Goal: Task Accomplishment & Management: Use online tool/utility

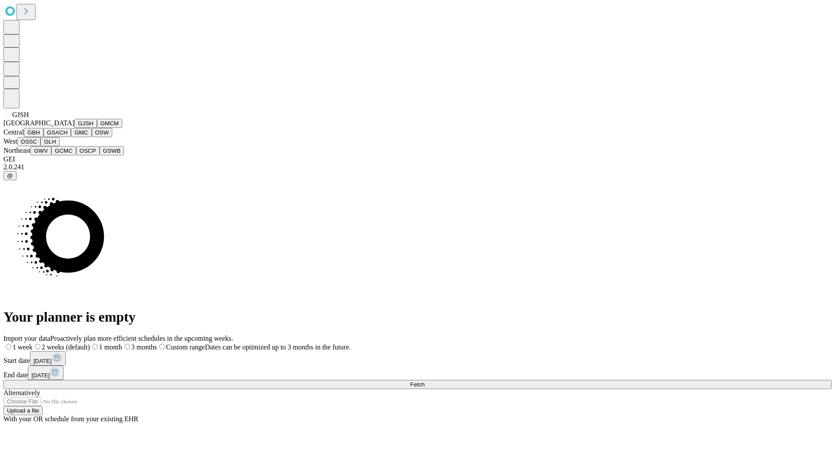
click at [74, 128] on button "GJSH" at bounding box center [85, 123] width 23 height 9
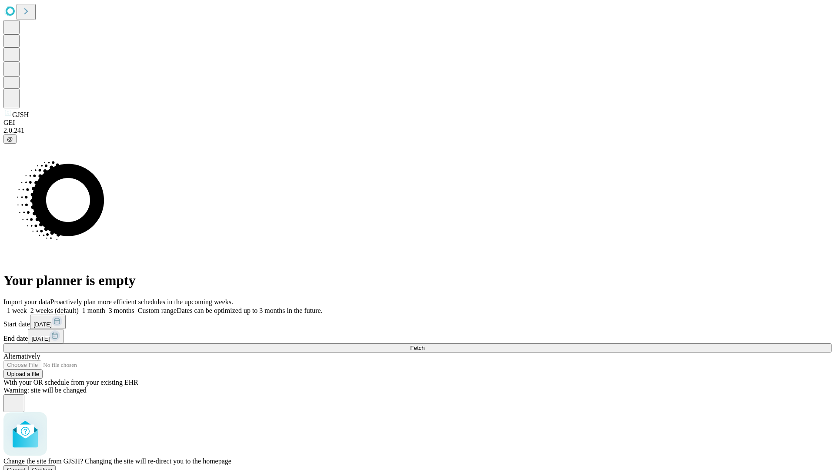
click at [53, 466] on span "Confirm" at bounding box center [42, 469] width 20 height 7
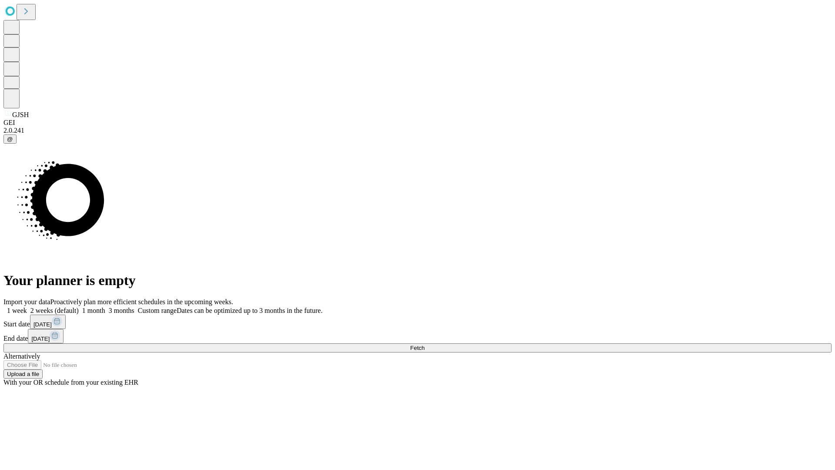
click at [27, 307] on label "1 week" at bounding box center [14, 310] width 23 height 7
click at [425, 345] on span "Fetch" at bounding box center [417, 348] width 14 height 7
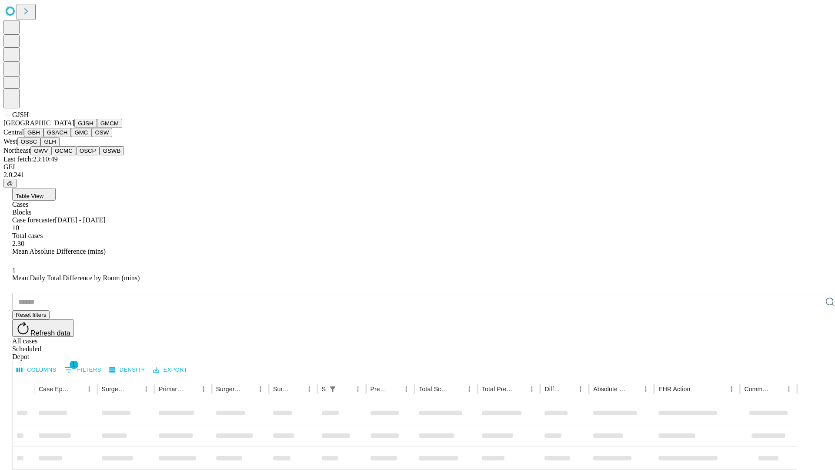
click at [97, 128] on button "GMCM" at bounding box center [109, 123] width 25 height 9
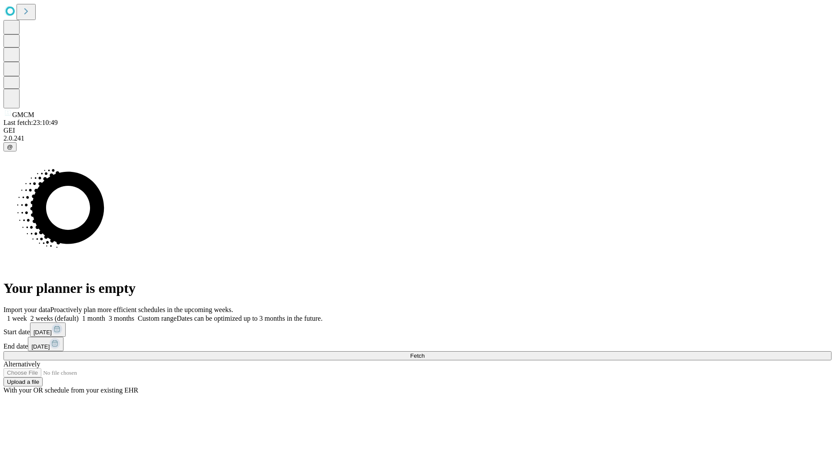
click at [27, 315] on label "1 week" at bounding box center [14, 318] width 23 height 7
click at [425, 352] on span "Fetch" at bounding box center [417, 355] width 14 height 7
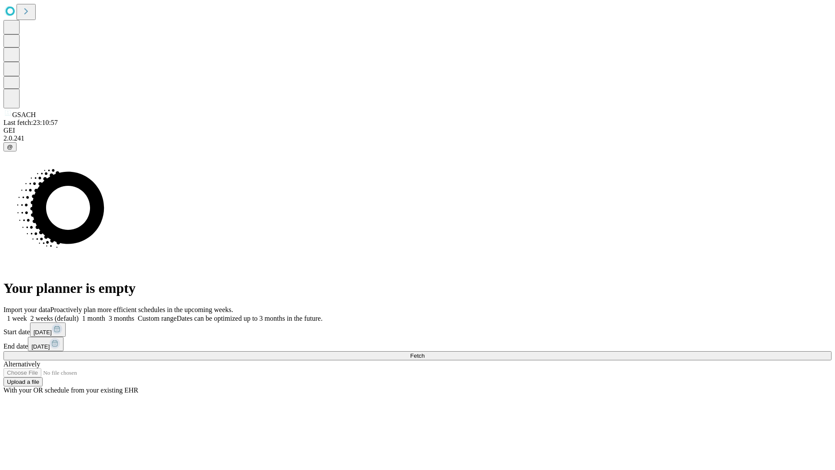
click at [27, 315] on label "1 week" at bounding box center [14, 318] width 23 height 7
click at [425, 352] on span "Fetch" at bounding box center [417, 355] width 14 height 7
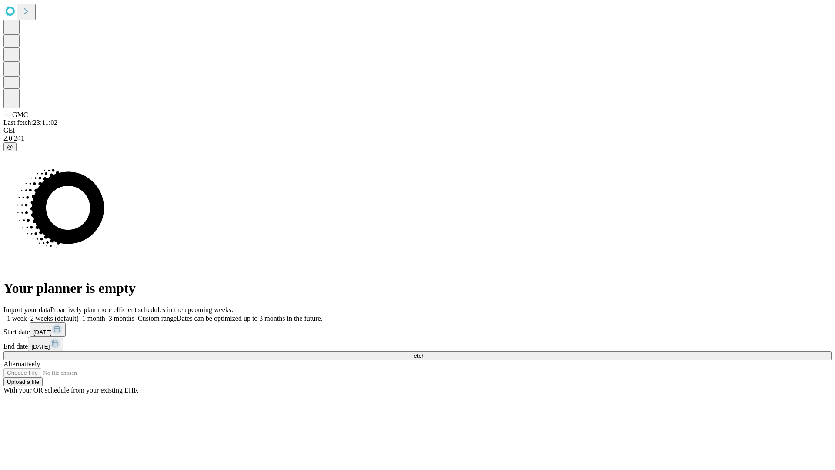
click at [27, 315] on label "1 week" at bounding box center [14, 318] width 23 height 7
click at [425, 352] on span "Fetch" at bounding box center [417, 355] width 14 height 7
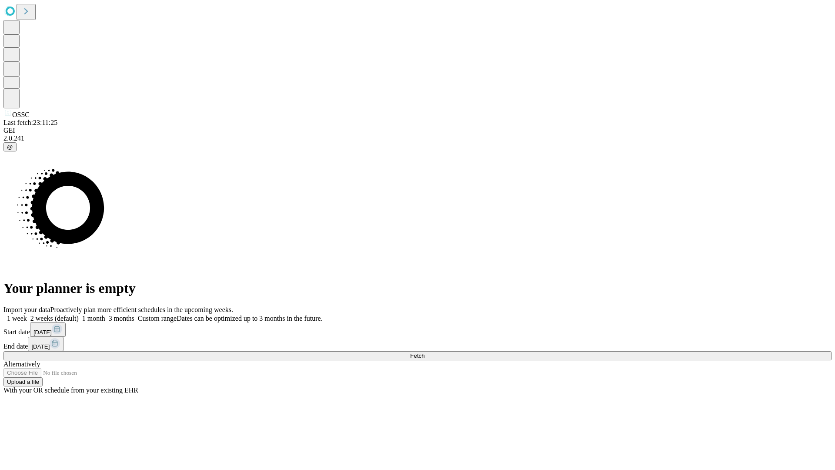
click at [425, 352] on span "Fetch" at bounding box center [417, 355] width 14 height 7
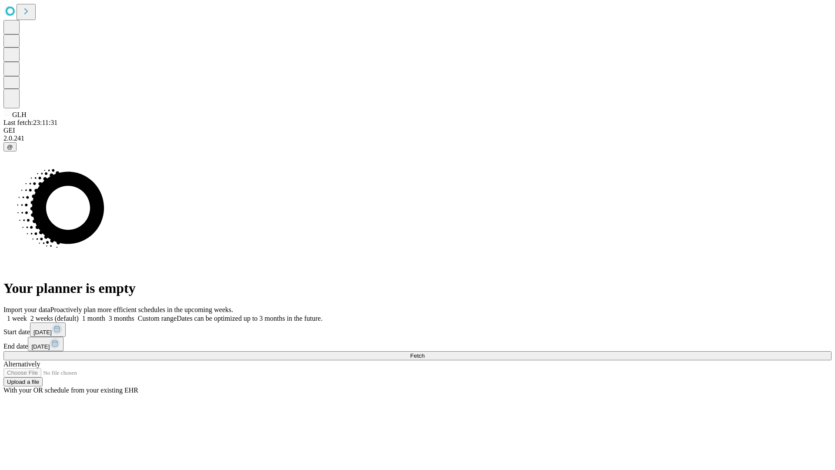
click at [27, 315] on label "1 week" at bounding box center [14, 318] width 23 height 7
click at [425, 352] on span "Fetch" at bounding box center [417, 355] width 14 height 7
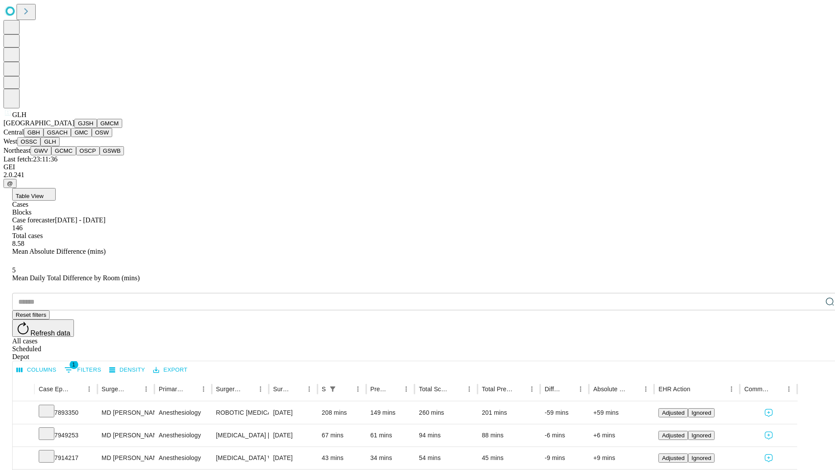
click at [51, 155] on button "GWV" at bounding box center [40, 150] width 21 height 9
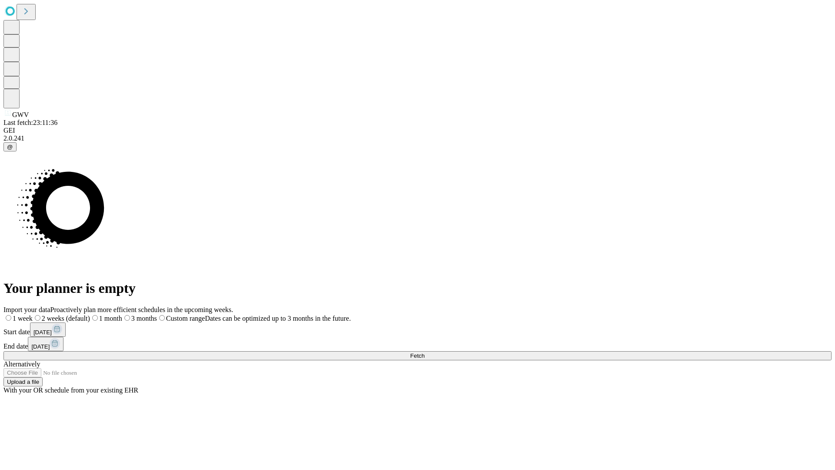
click at [33, 315] on label "1 week" at bounding box center [17, 318] width 29 height 7
click at [425, 352] on span "Fetch" at bounding box center [417, 355] width 14 height 7
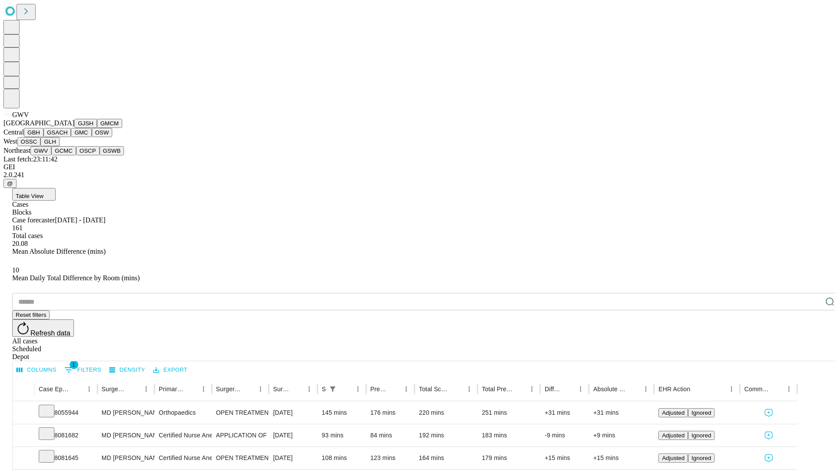
click at [67, 155] on button "GCMC" at bounding box center [63, 150] width 25 height 9
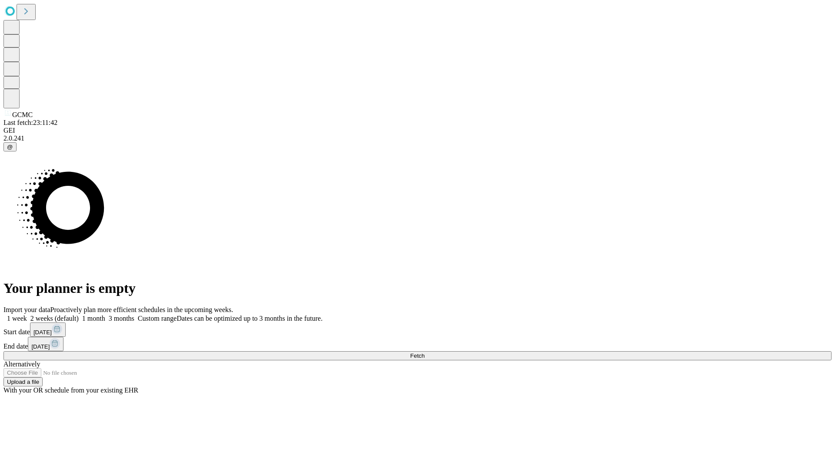
click at [27, 315] on label "1 week" at bounding box center [14, 318] width 23 height 7
click at [425, 352] on span "Fetch" at bounding box center [417, 355] width 14 height 7
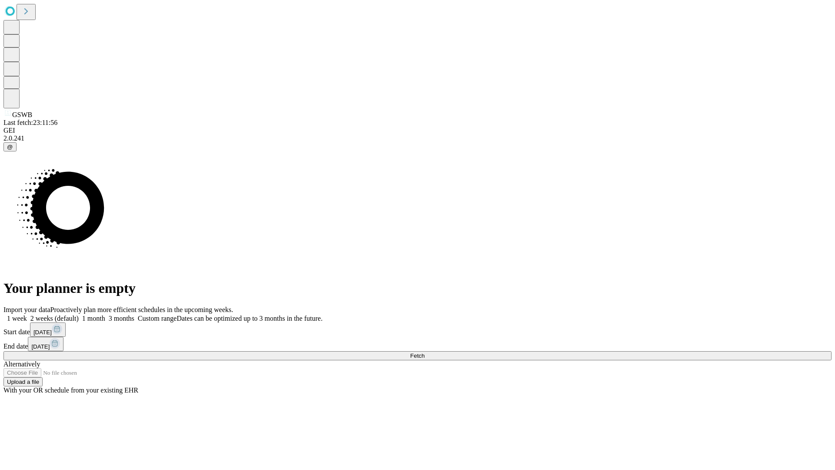
click at [27, 315] on label "1 week" at bounding box center [14, 318] width 23 height 7
click at [425, 352] on span "Fetch" at bounding box center [417, 355] width 14 height 7
